Goal: Task Accomplishment & Management: Use online tool/utility

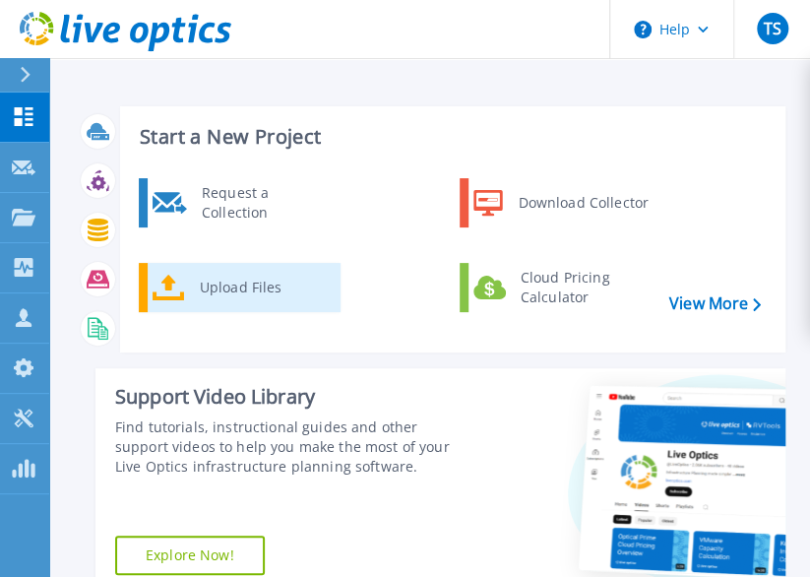
click at [258, 295] on div "Upload Files" at bounding box center [263, 287] width 146 height 39
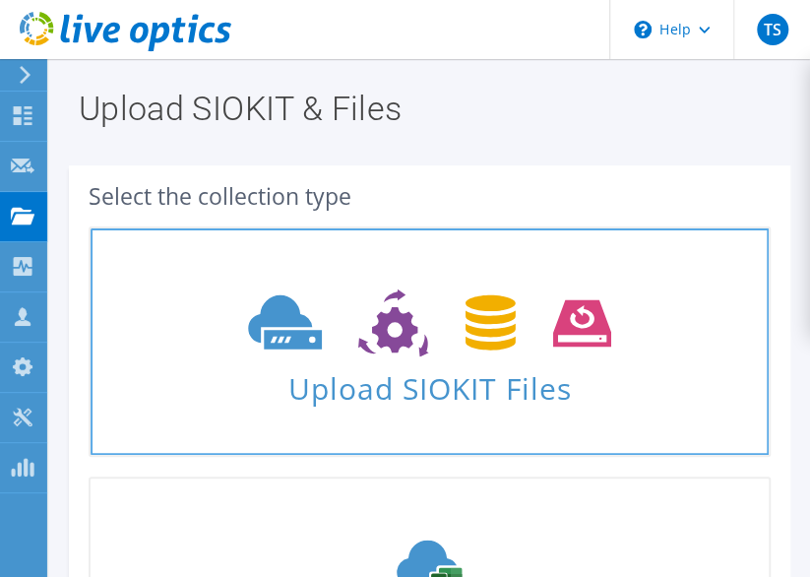
click at [275, 394] on span "Upload SIOKIT Files" at bounding box center [430, 382] width 678 height 42
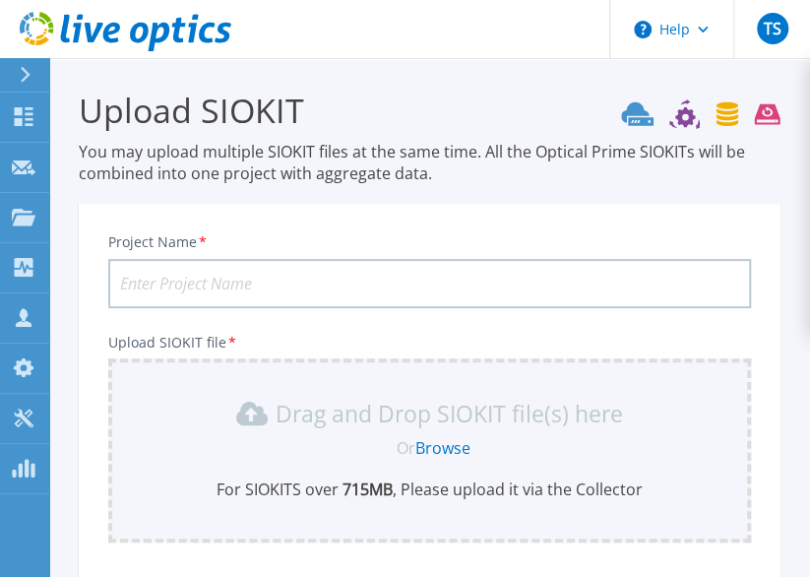
click at [392, 288] on input "Project Name *" at bounding box center [429, 283] width 643 height 49
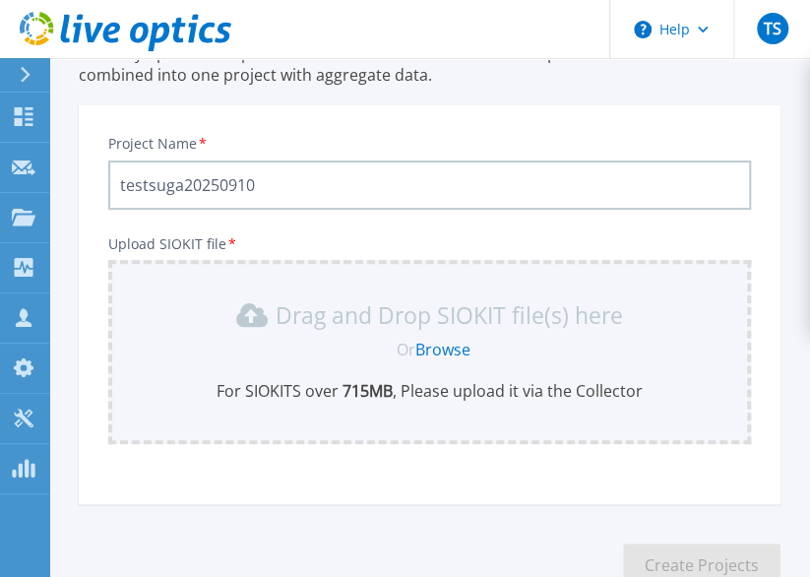
scroll to position [228, 0]
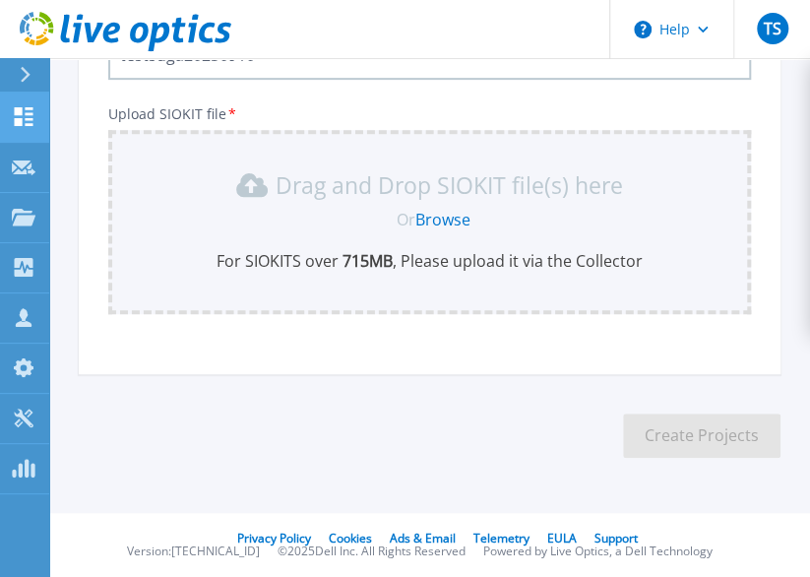
type input "testsuga20250910"
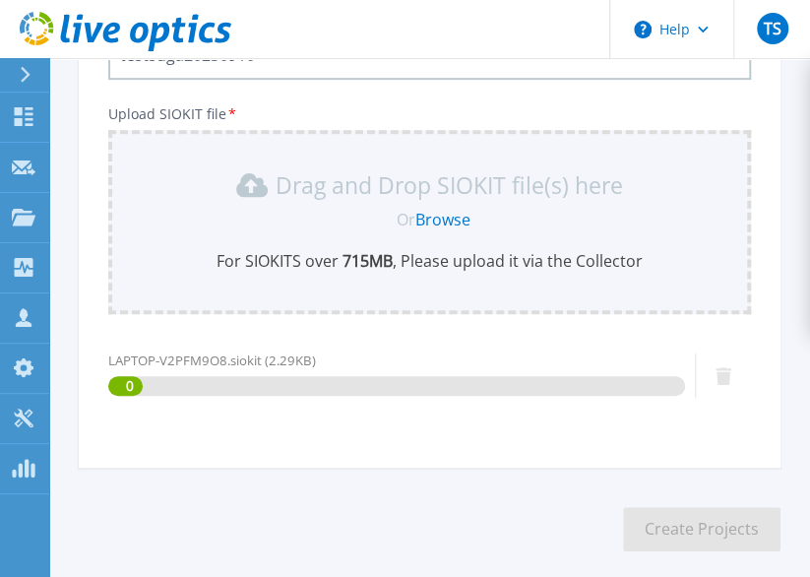
scroll to position [323, 0]
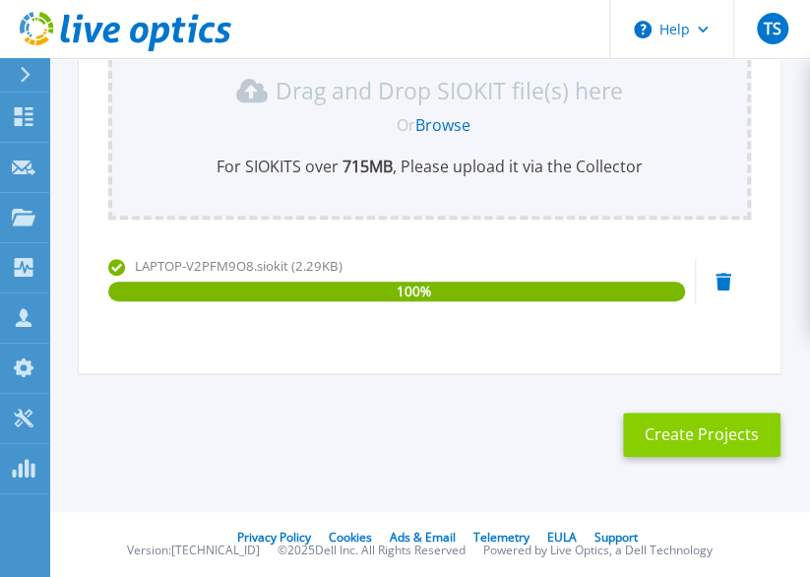
click at [689, 436] on button "Create Projects" at bounding box center [701, 434] width 157 height 44
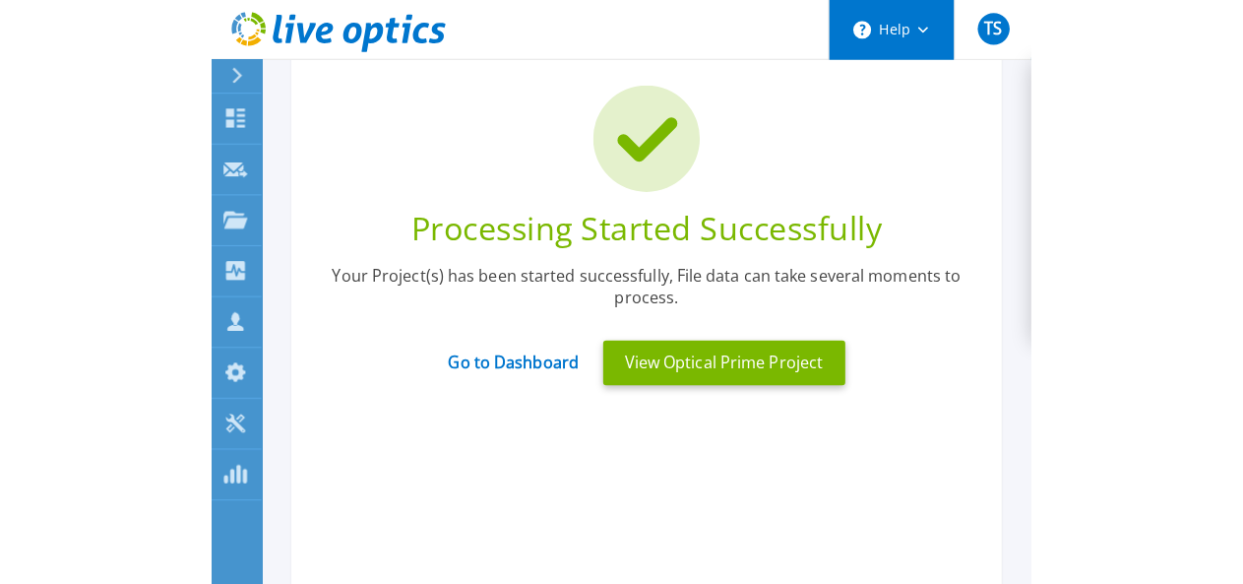
scroll to position [28, 0]
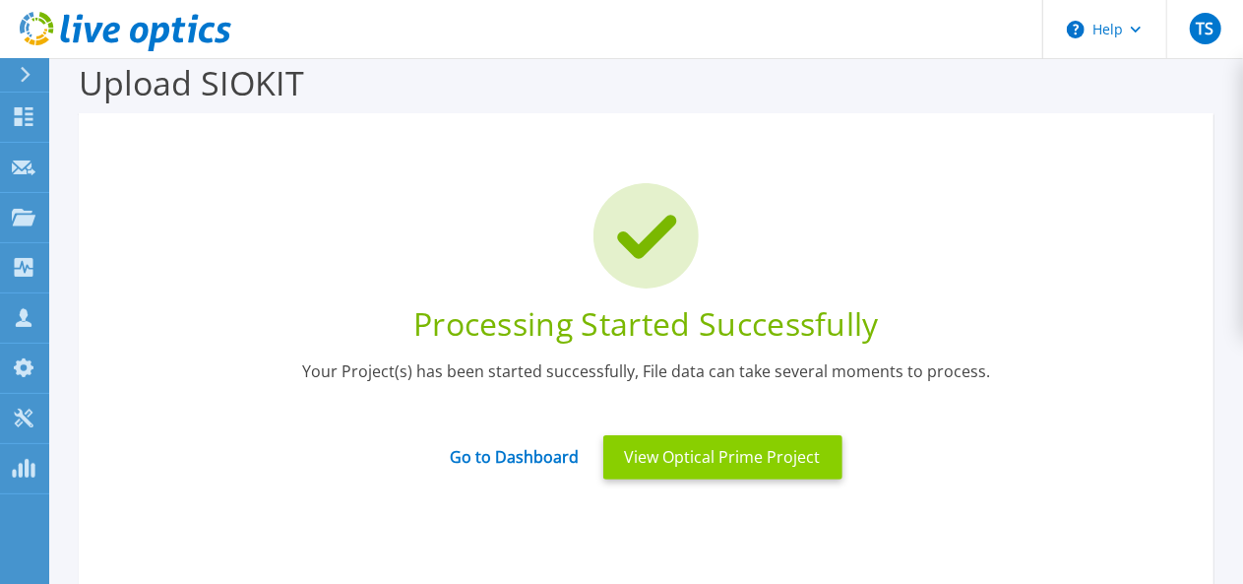
click at [703, 465] on button "View Optical Prime Project" at bounding box center [722, 457] width 239 height 44
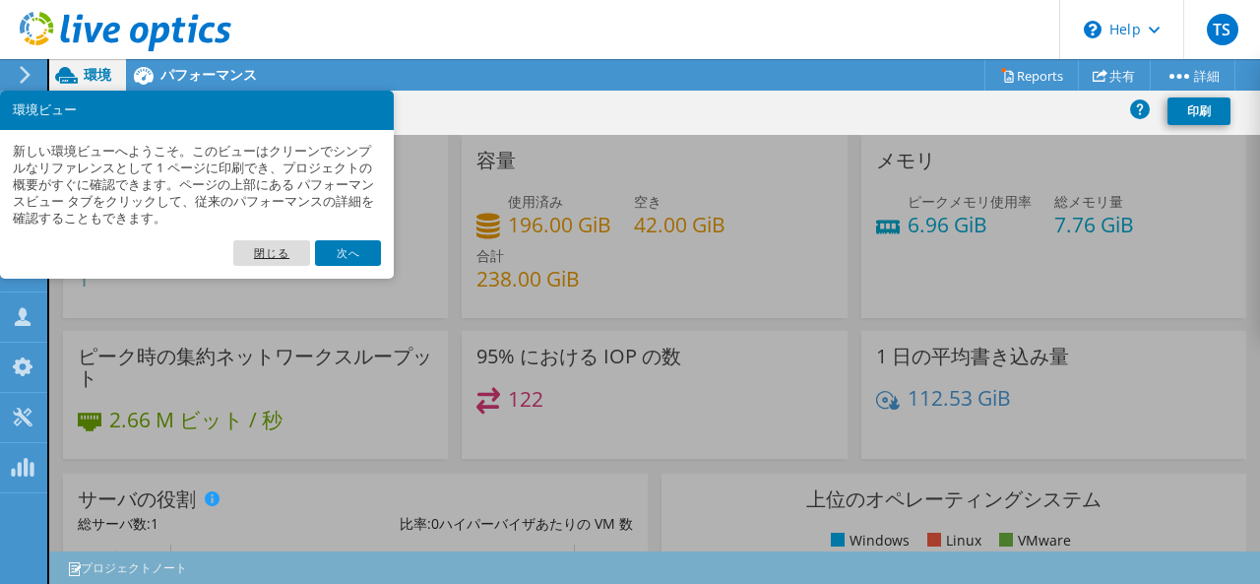
click at [275, 252] on link "閉じる" at bounding box center [271, 253] width 77 height 26
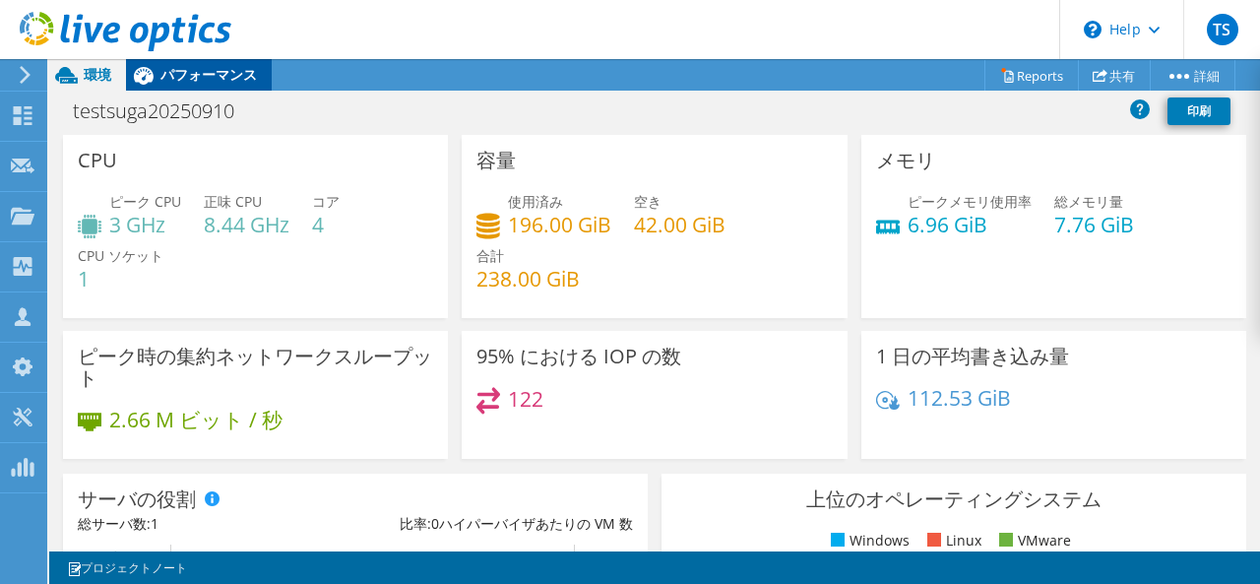
click at [207, 78] on span "パフォーマンス" at bounding box center [208, 74] width 96 height 19
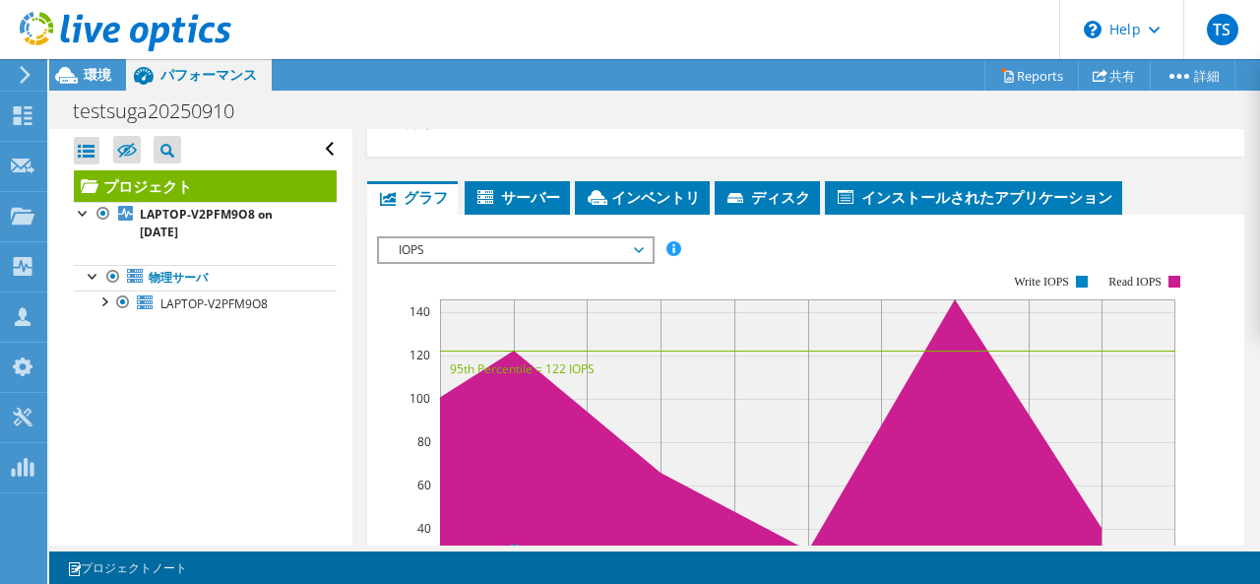
scroll to position [372, 0]
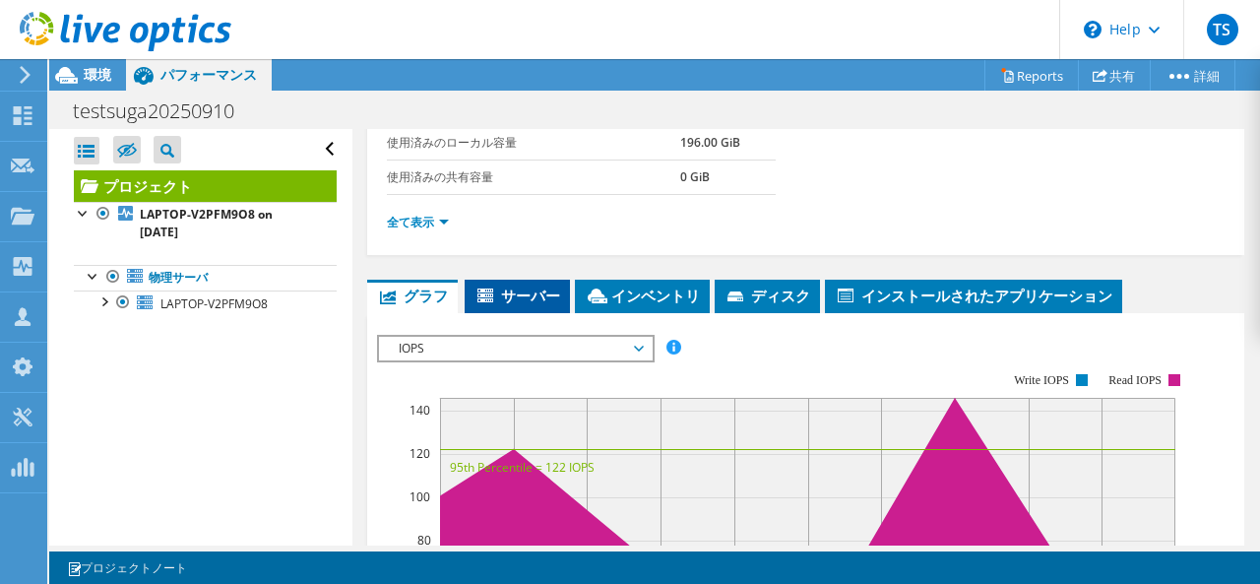
click at [526, 288] on span "サーバー" at bounding box center [517, 295] width 86 height 20
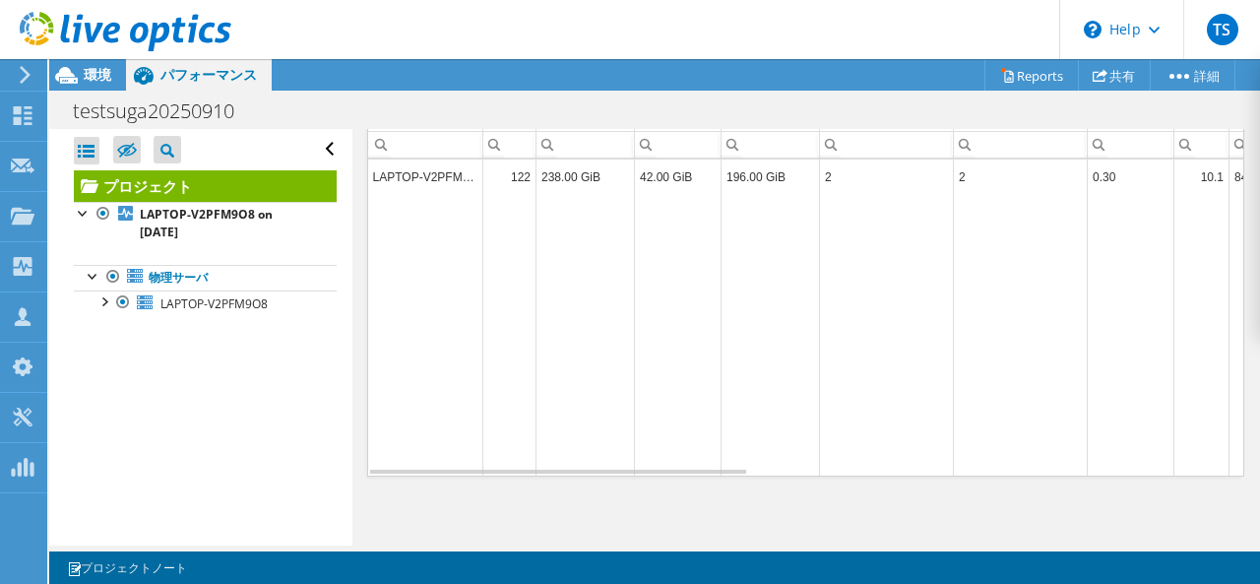
scroll to position [234, 0]
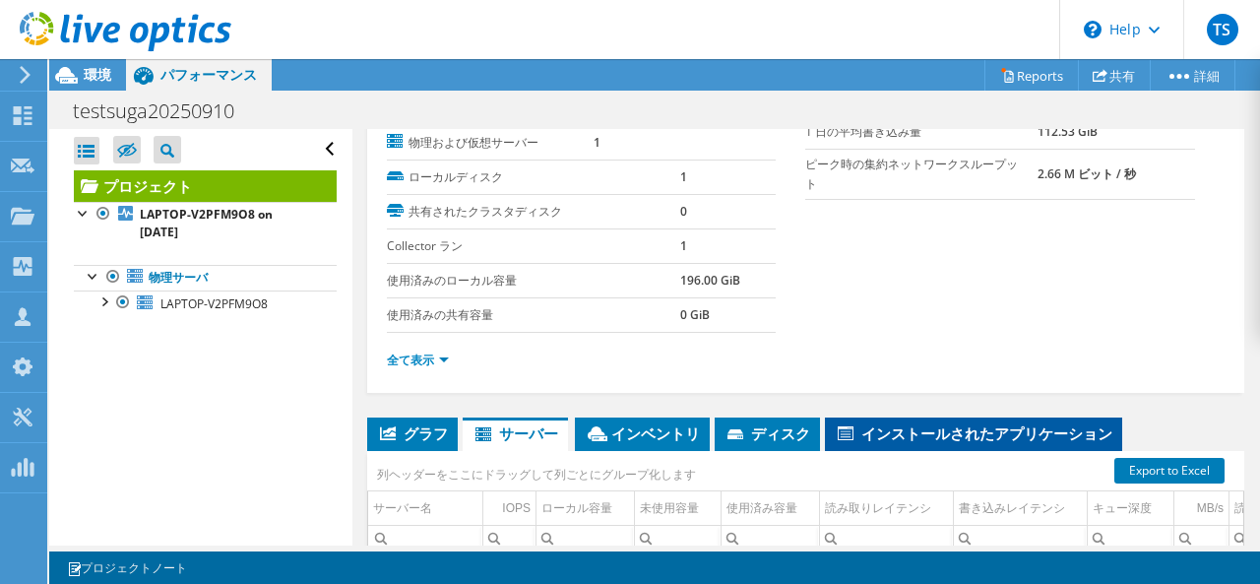
click at [925, 423] on span "インストールされたアプリケーション" at bounding box center [974, 433] width 278 height 20
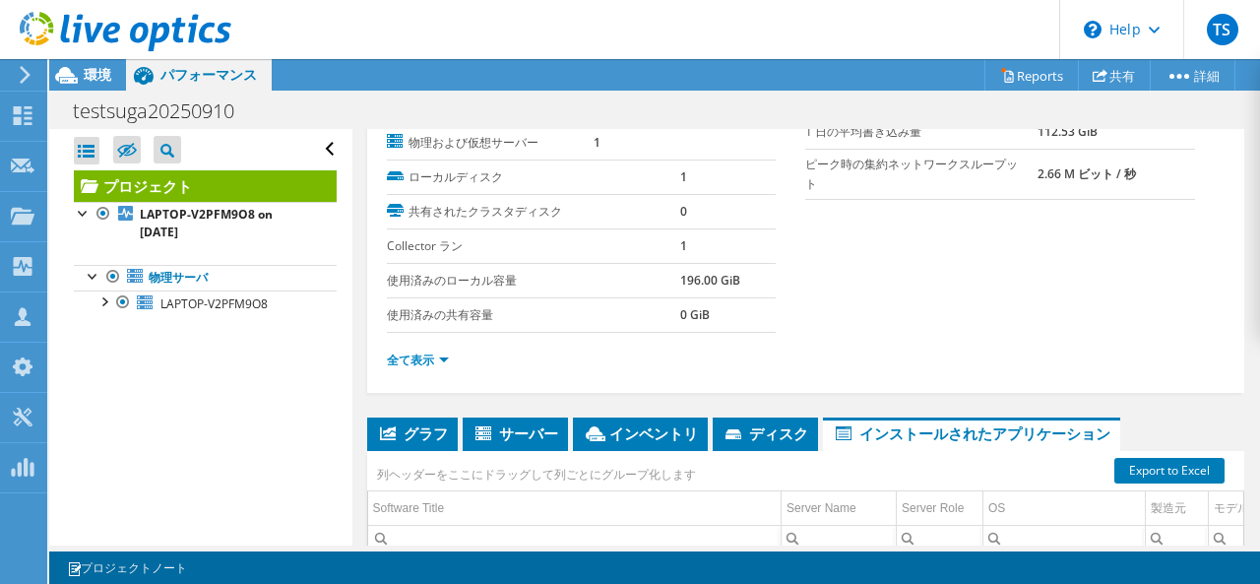
scroll to position [333, 0]
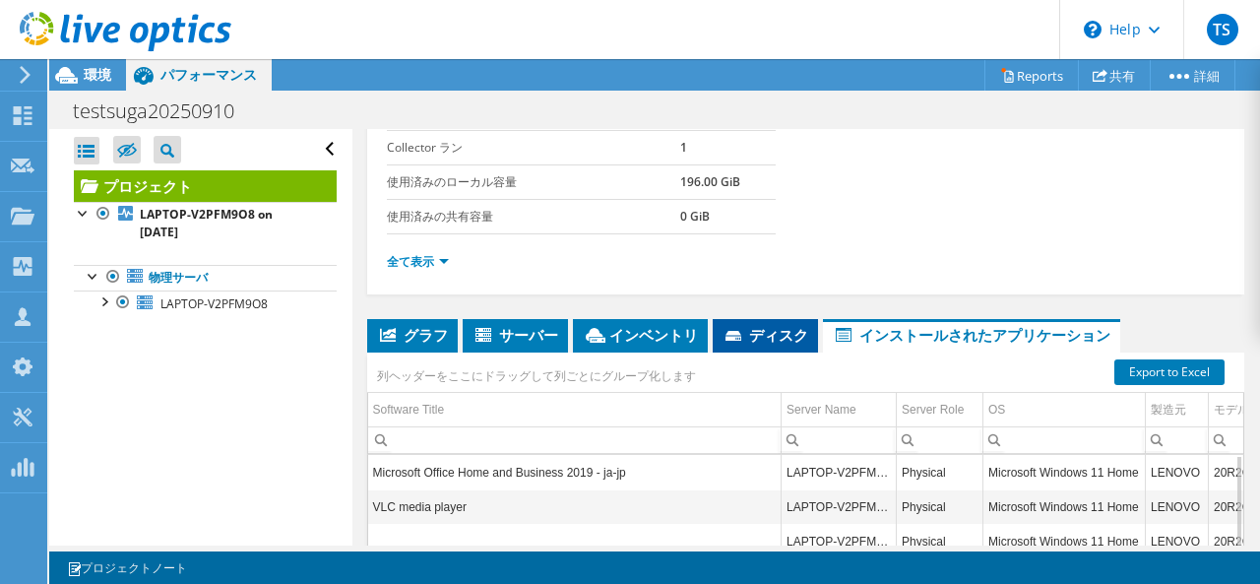
click at [745, 334] on span "ディスク" at bounding box center [765, 335] width 86 height 20
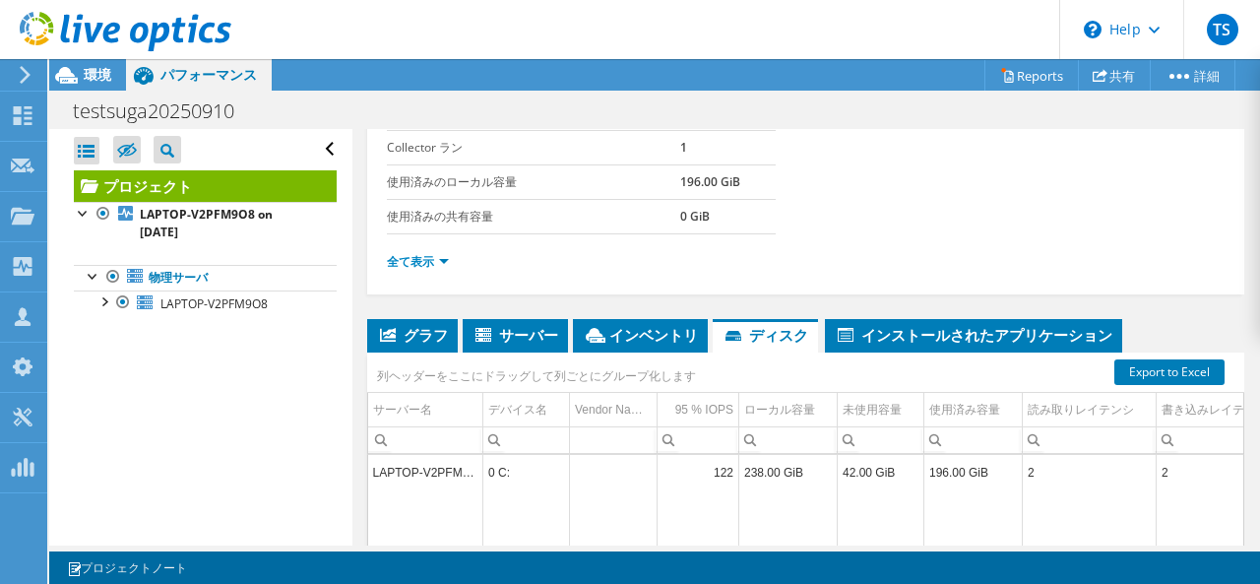
scroll to position [431, 0]
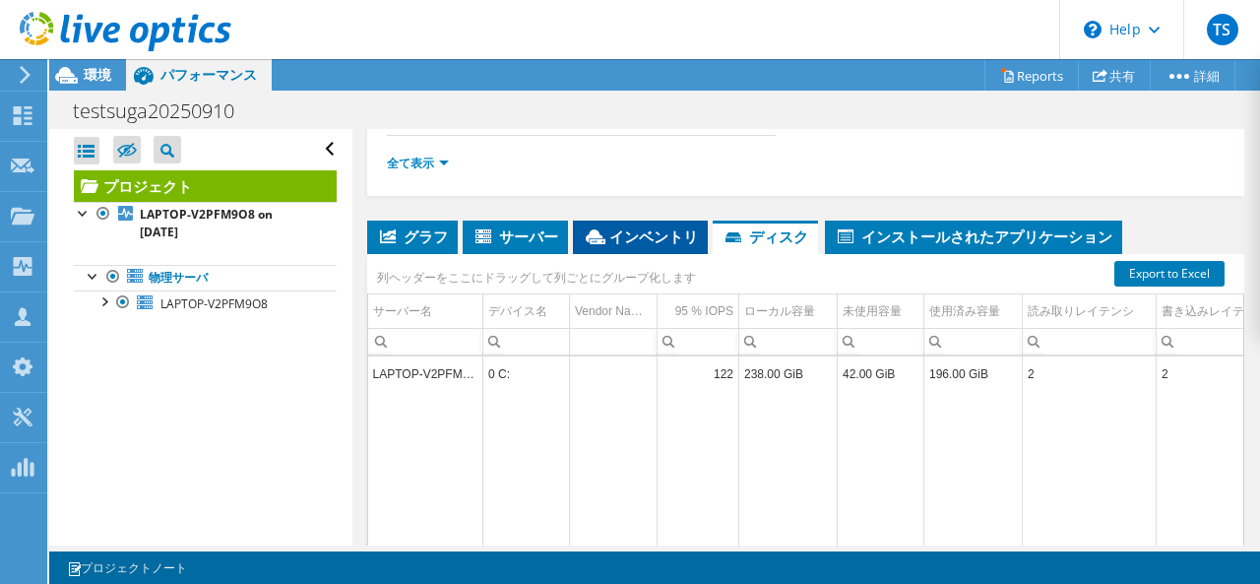
click at [636, 243] on li "インベントリ" at bounding box center [640, 236] width 135 height 33
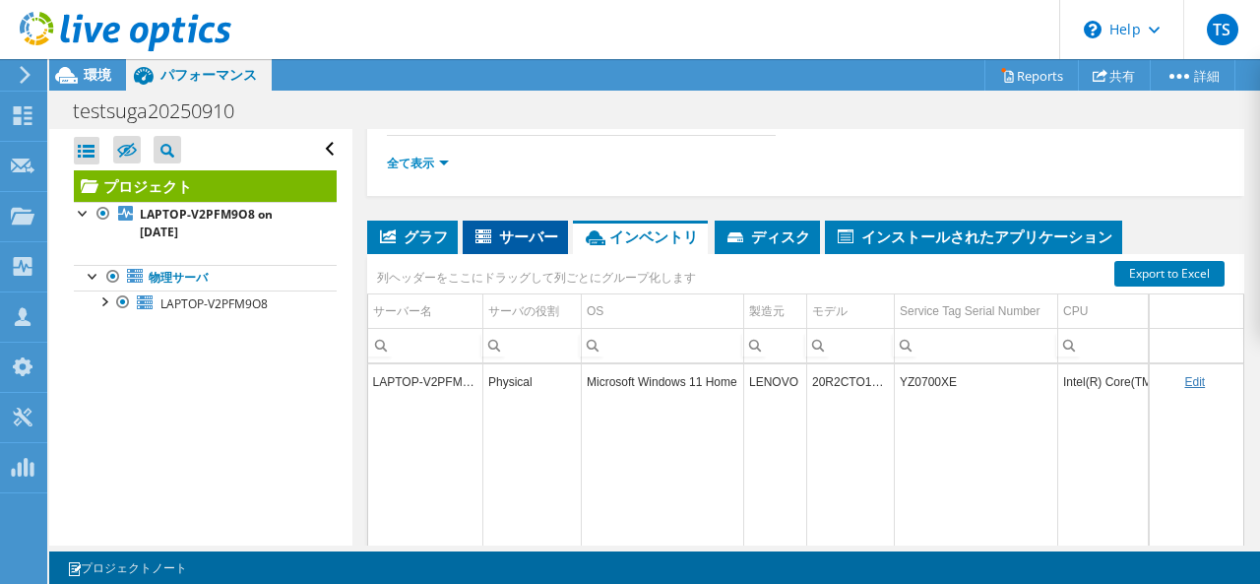
click at [534, 227] on span "サーバー" at bounding box center [515, 236] width 86 height 20
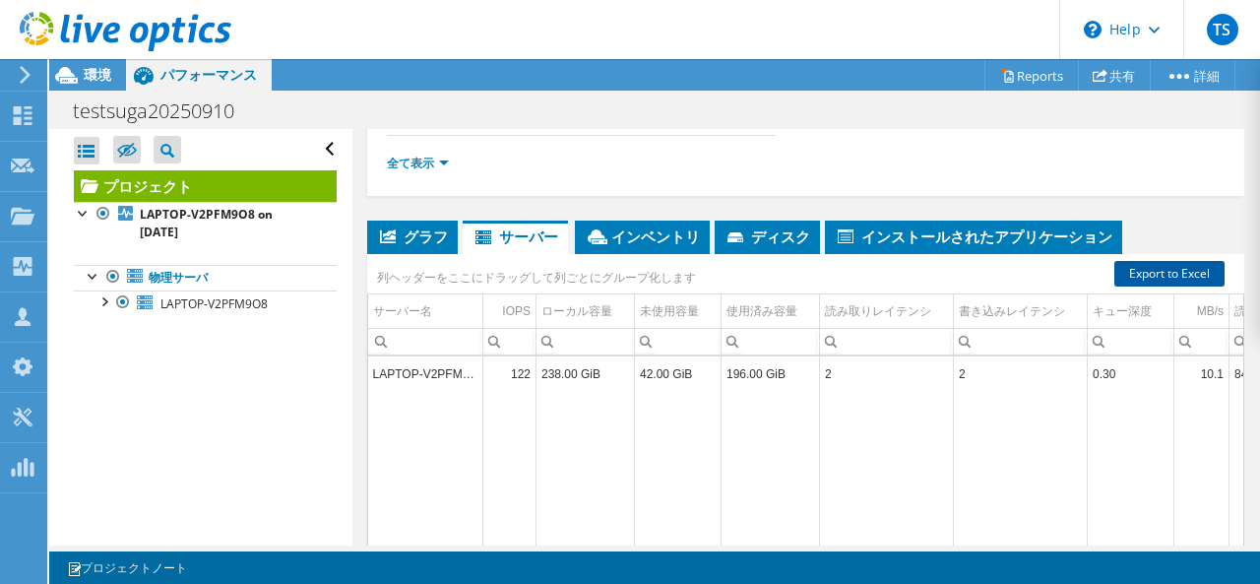
click at [1126, 274] on link "Export to Excel" at bounding box center [1169, 274] width 110 height 26
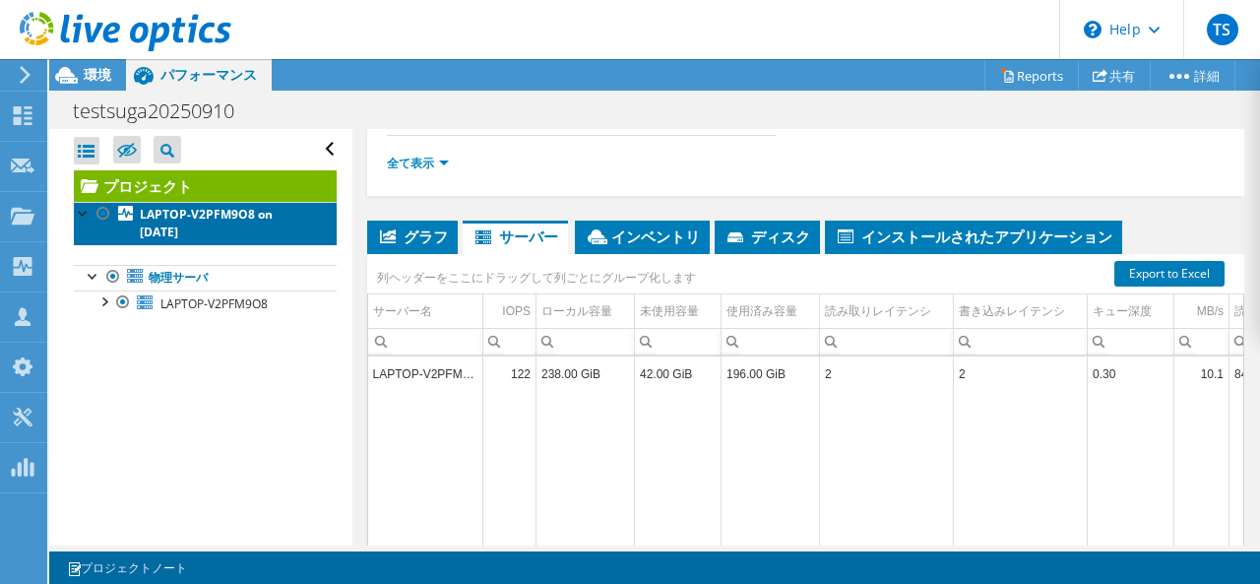
click at [169, 218] on b "LAPTOP-V2PFM9O8 on [DATE]" at bounding box center [206, 223] width 133 height 34
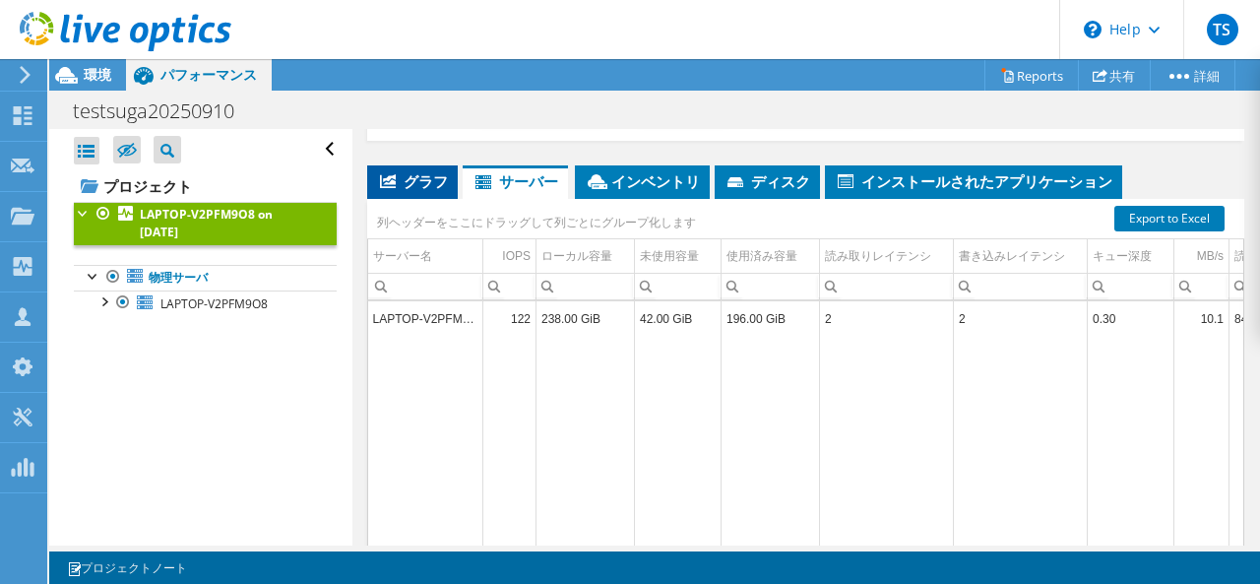
click at [411, 183] on span "グラフ" at bounding box center [412, 181] width 71 height 20
